Goal: Task Accomplishment & Management: Manage account settings

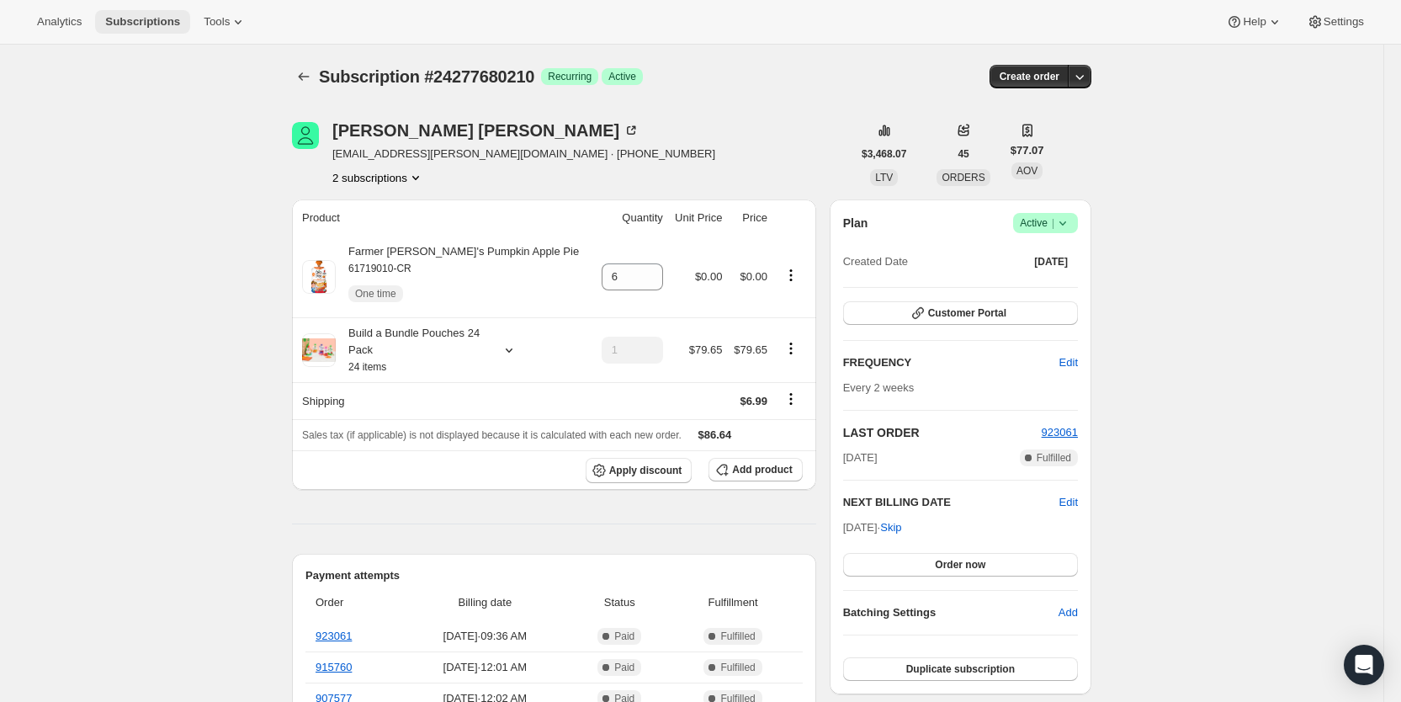
click at [120, 15] on span "Subscriptions" at bounding box center [142, 21] width 75 height 13
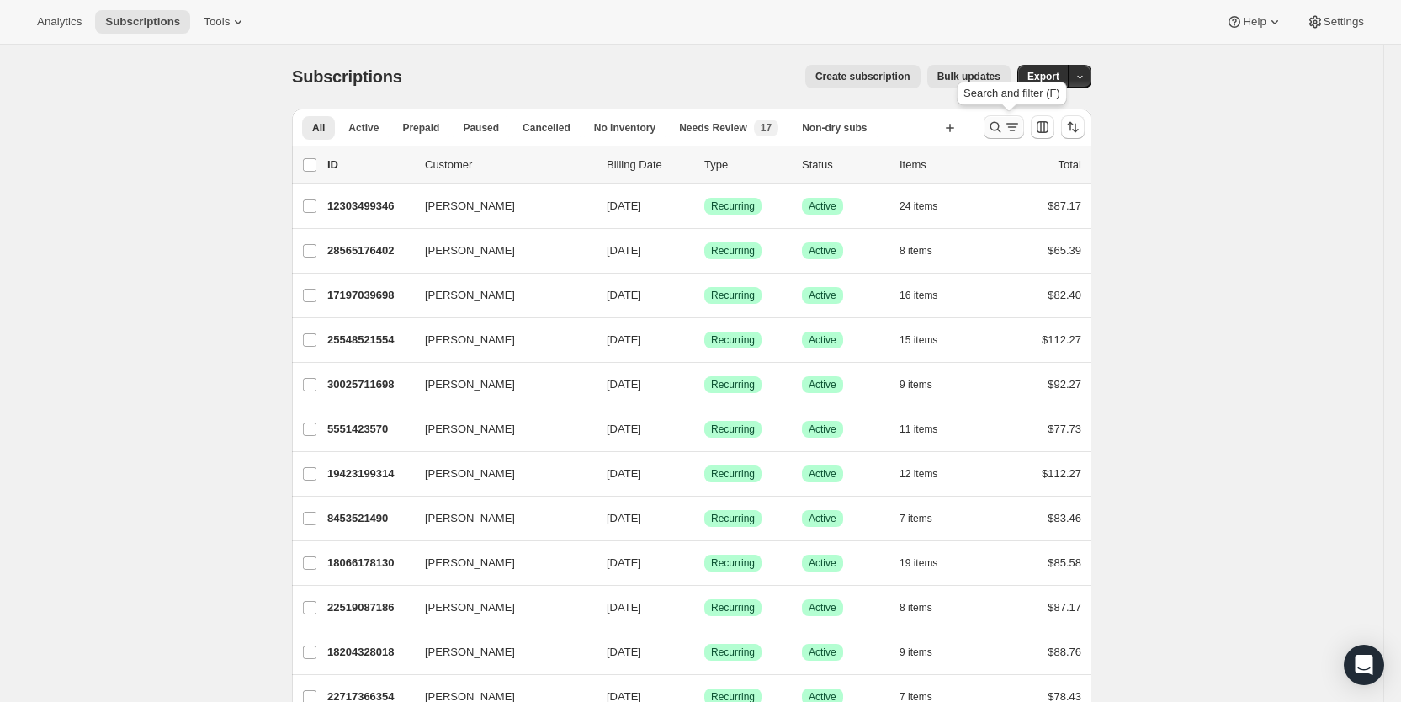
click at [1019, 130] on icon "Search and filter results" at bounding box center [1012, 127] width 17 height 17
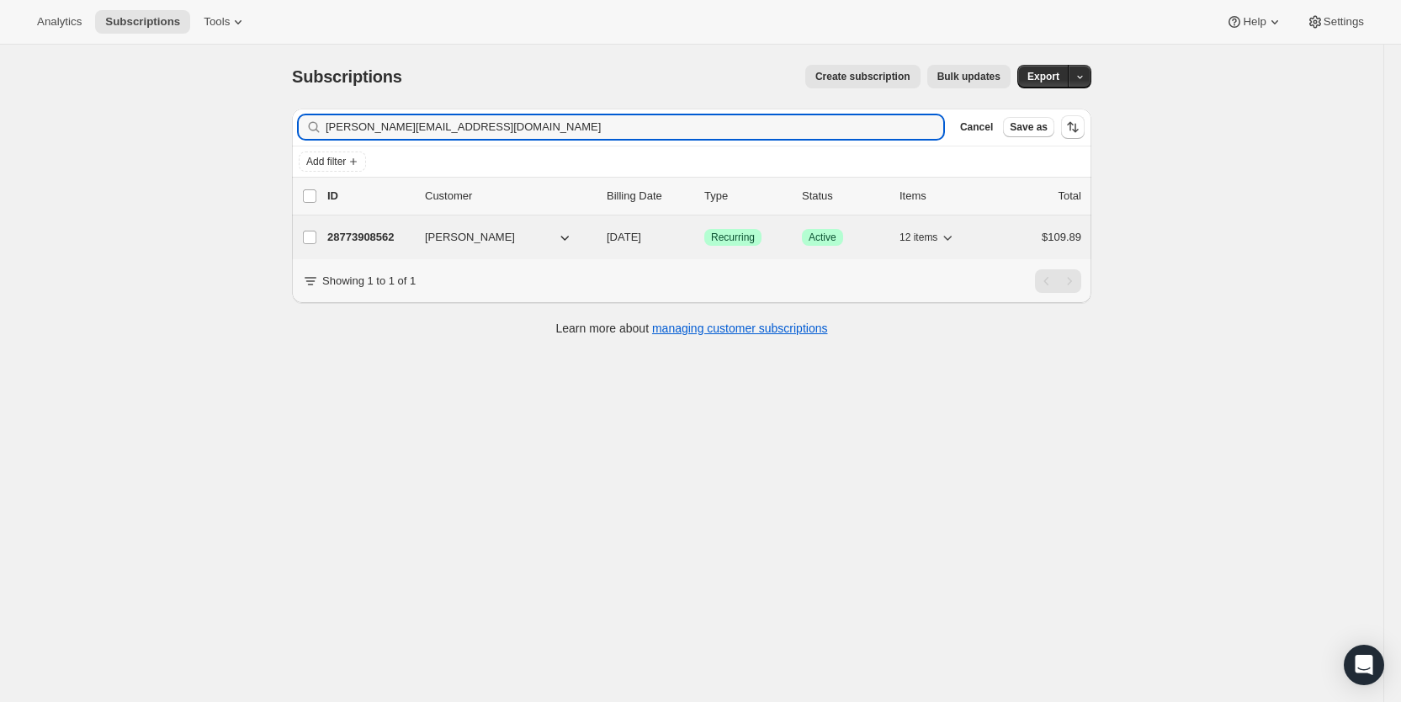
type input "[PERSON_NAME][EMAIL_ADDRESS][DOMAIN_NAME]"
click at [641, 236] on span "[DATE]" at bounding box center [624, 237] width 35 height 13
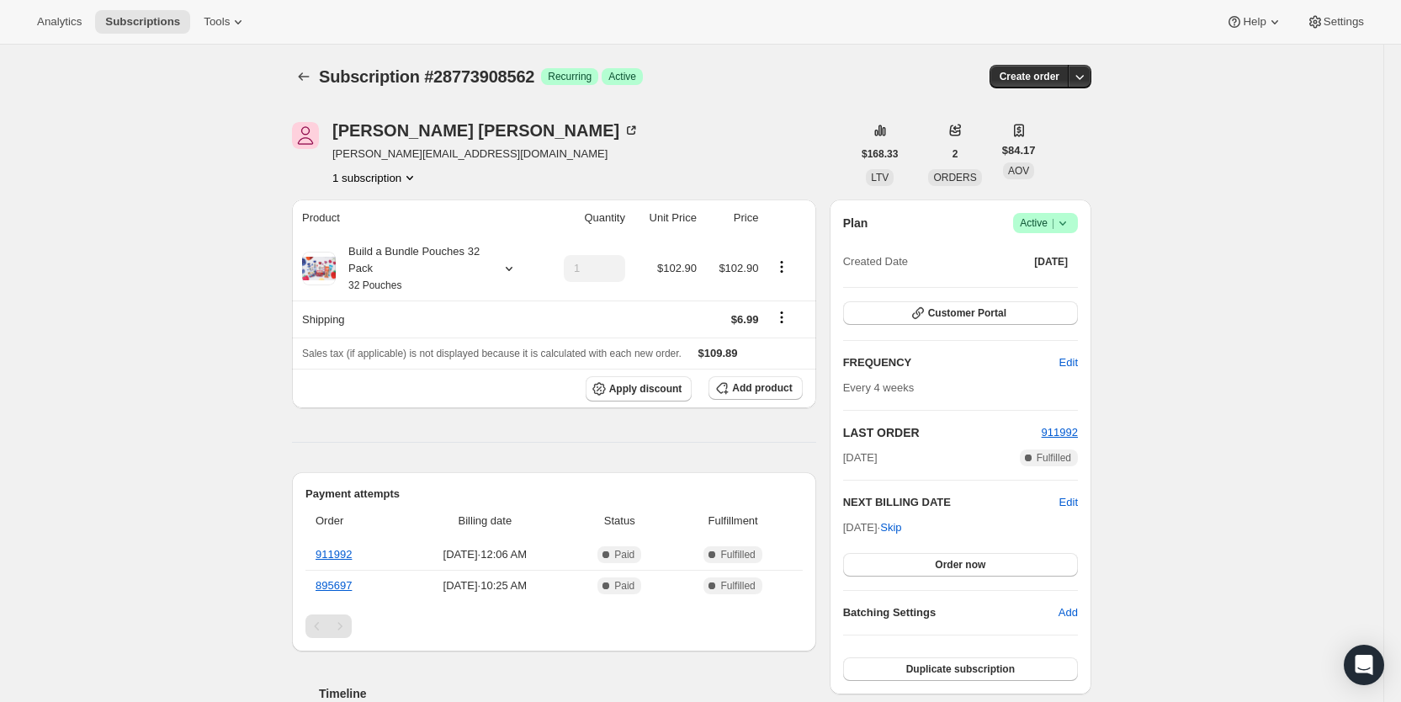
click at [1078, 223] on span "Success Active |" at bounding box center [1045, 223] width 65 height 20
click at [1065, 281] on span "Cancel subscription" at bounding box center [1053, 285] width 95 height 13
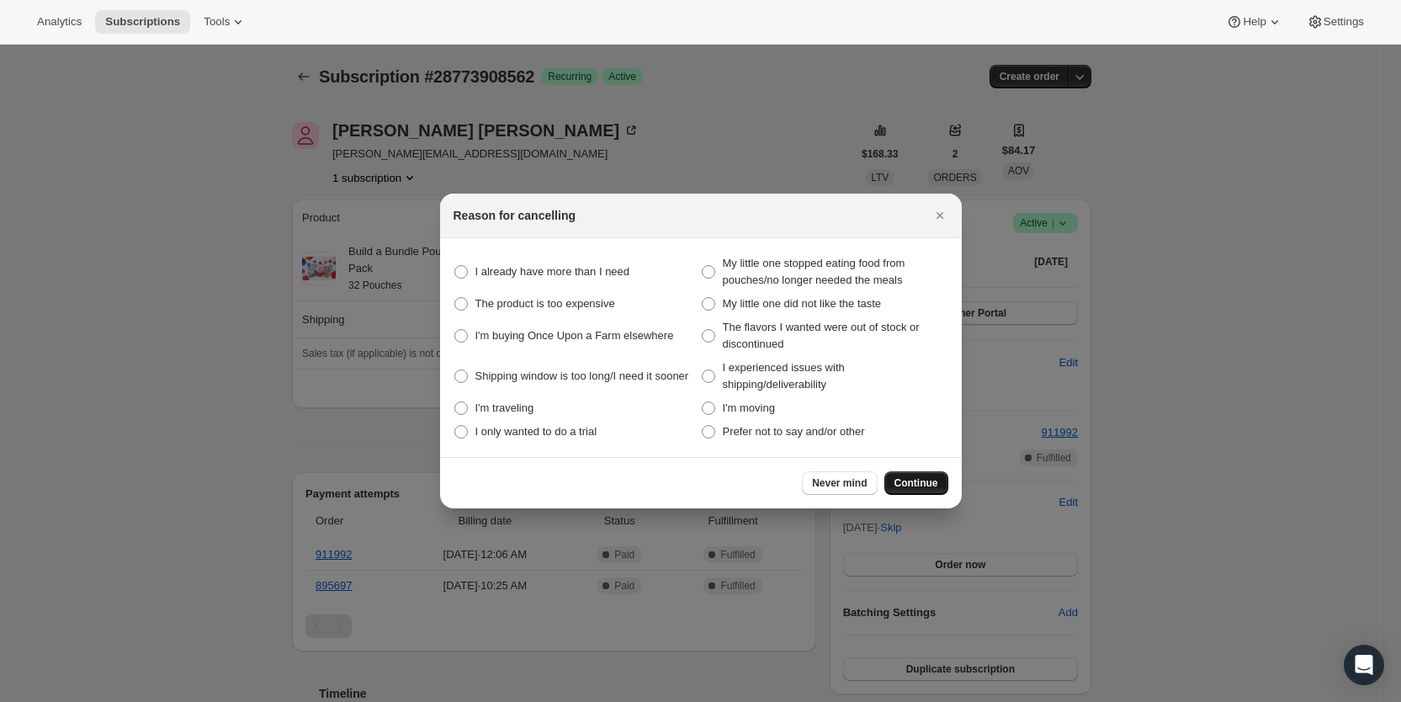
drag, startPoint x: 717, startPoint y: 429, endPoint x: 891, endPoint y: 476, distance: 180.3
click at [719, 429] on label "Prefer not to say and/or other" at bounding box center [824, 432] width 247 height 24
click at [703, 426] on other "Prefer not to say and/or other" at bounding box center [702, 425] width 1 height 1
radio other "true"
click at [917, 485] on span "Continue" at bounding box center [917, 482] width 44 height 13
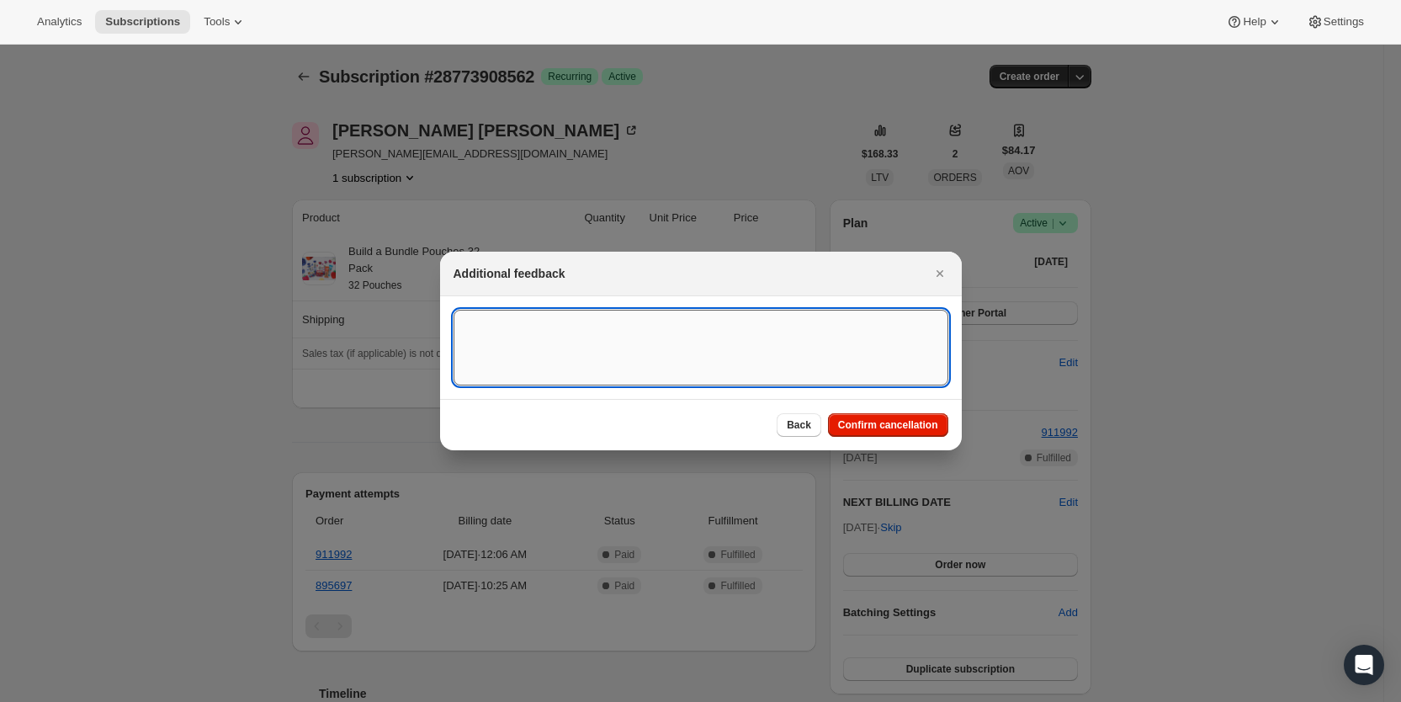
click at [473, 326] on textarea ":ranq:" at bounding box center [701, 348] width 495 height 76
type textarea "not a valid email SY"
drag, startPoint x: 865, startPoint y: 426, endPoint x: 890, endPoint y: 391, distance: 43.0
click at [865, 427] on span "Confirm cancellation" at bounding box center [888, 424] width 100 height 13
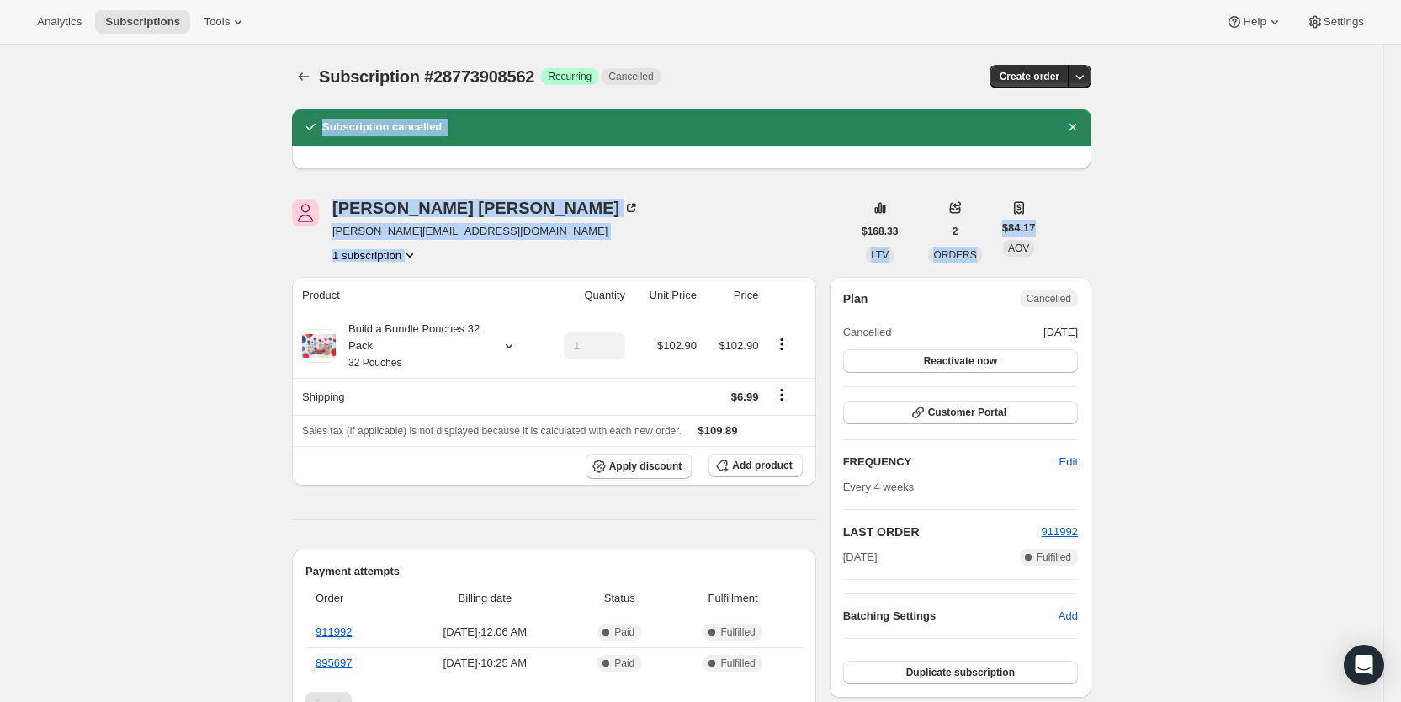
drag, startPoint x: 1401, startPoint y: 64, endPoint x: 1402, endPoint y: 185, distance: 121.2
click at [1401, 185] on html "Analytics Subscriptions Tools Help Settings Skip to content Subscription #28773…" at bounding box center [700, 351] width 1401 height 702
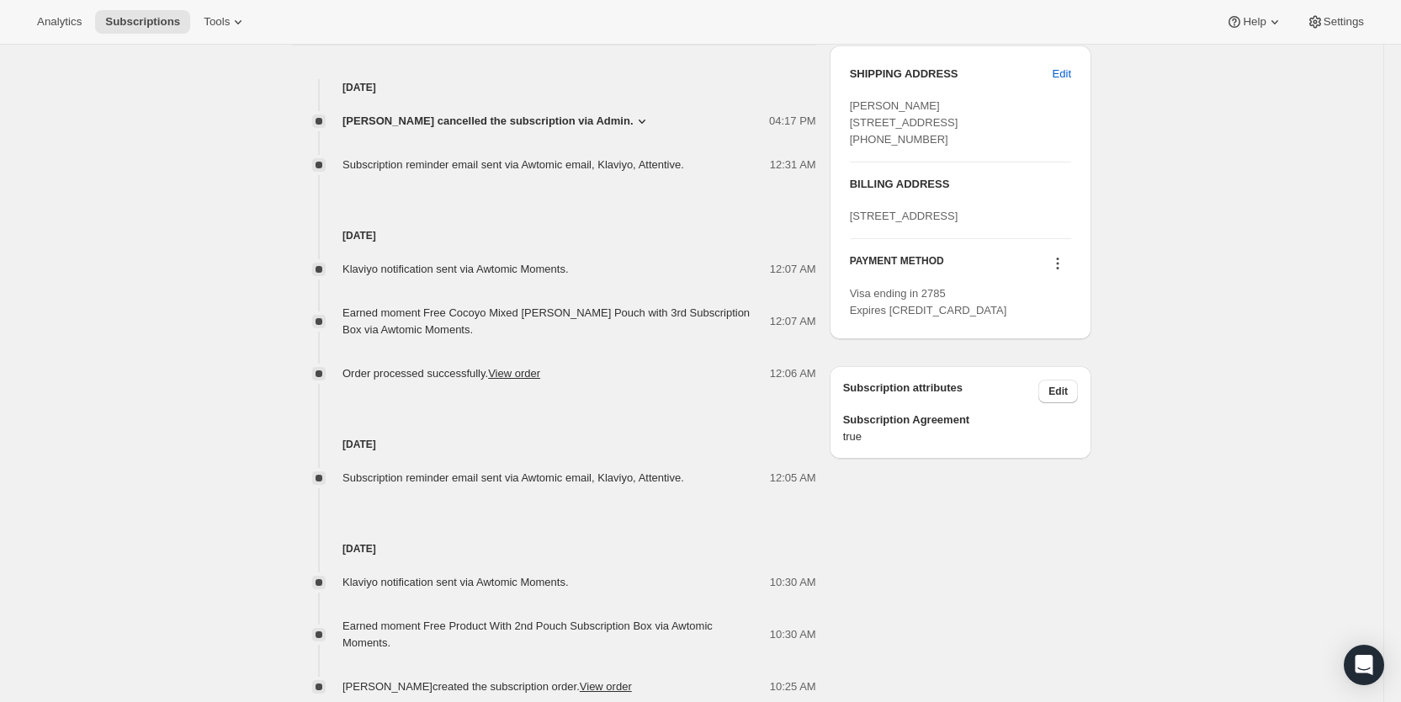
scroll to position [797, 0]
